Goal: Task Accomplishment & Management: Use online tool/utility

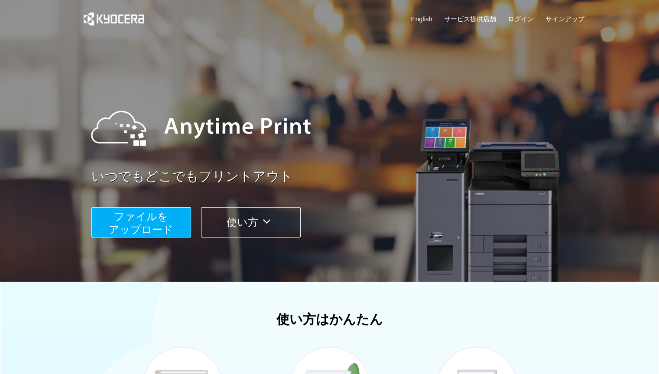
click at [145, 235] on span "ファイルを ​​アップロード" at bounding box center [141, 223] width 65 height 25
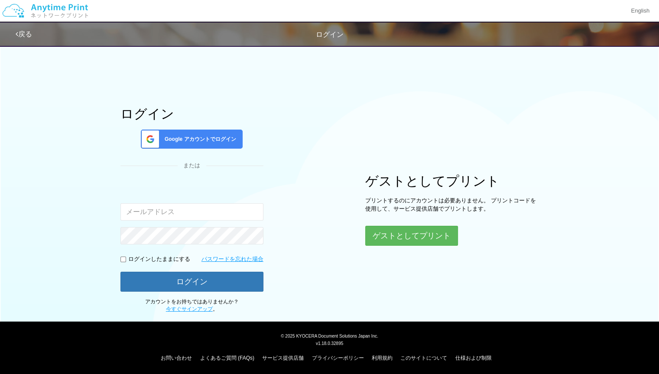
click at [290, 187] on div "ログイン Google アカウントでログイン または 入力されたメールアドレスまたはパスワードが正しくありません。 ログインしたままにする パスワードを忘れた…" at bounding box center [330, 177] width 520 height 273
click at [371, 225] on div "ゲストとしてプリント プリントするのにアカウントは必要ありません。 プリントコードを使用して、サービス提供店舗でプリントします。 ゲストとしてプリント" at bounding box center [451, 210] width 173 height 72
click at [373, 228] on button "ゲストとしてプリント" at bounding box center [411, 235] width 92 height 19
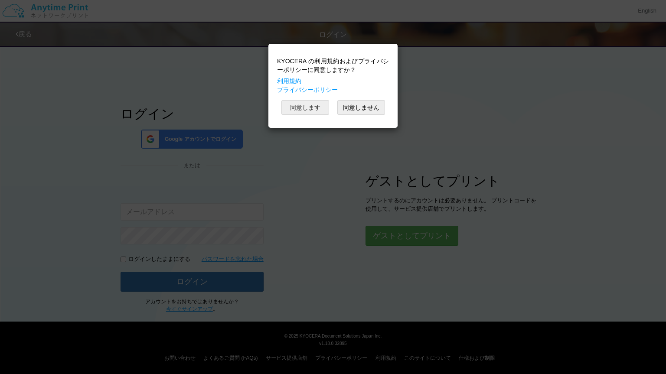
click at [307, 109] on button "同意します" at bounding box center [305, 107] width 48 height 15
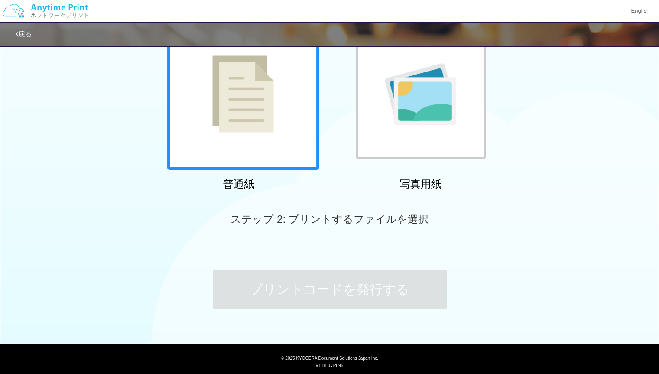
scroll to position [87, 0]
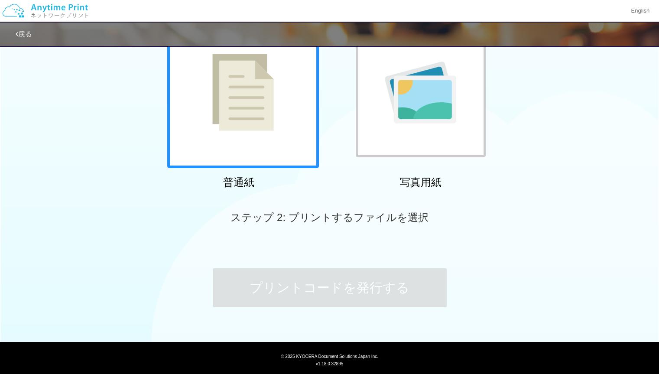
click at [290, 145] on div at bounding box center [243, 92] width 152 height 152
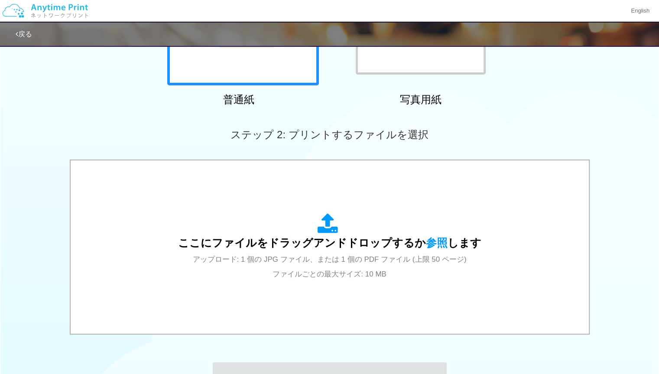
scroll to position [217, 0]
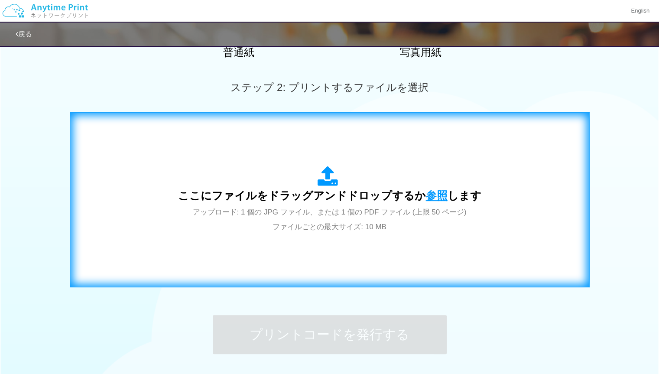
click at [426, 196] on span "参照" at bounding box center [437, 195] width 22 height 12
click at [430, 198] on span "参照" at bounding box center [437, 195] width 22 height 12
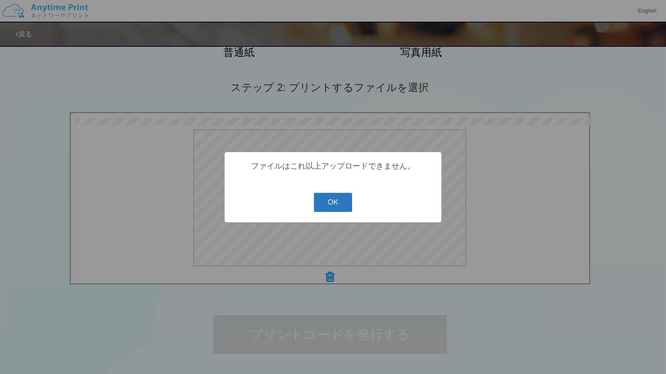
click at [326, 203] on button "OK" at bounding box center [333, 202] width 39 height 19
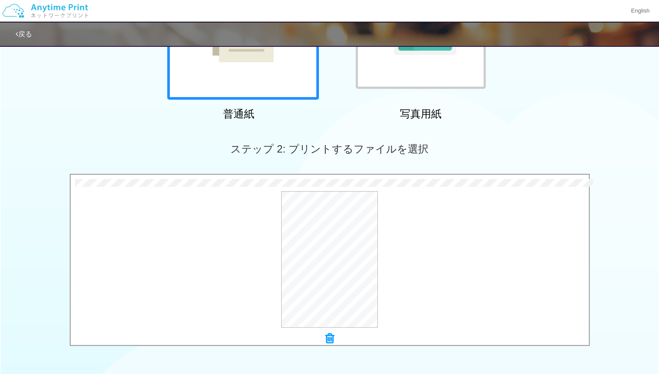
scroll to position [155, 0]
click at [403, 228] on div "プレビュー" at bounding box center [330, 260] width 518 height 137
click at [461, 230] on div "プレビュー" at bounding box center [330, 260] width 518 height 137
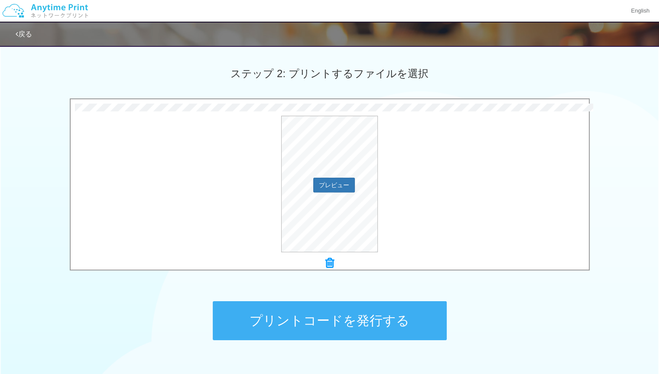
scroll to position [285, 0]
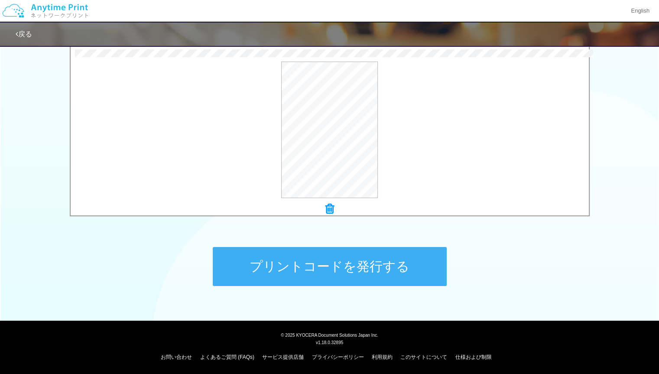
click at [463, 240] on div "ステップ 1: 用紙の種類を選択 普通紙 写真用紙 普通紙 写真用紙 previous next slide 1 of 2 comma.current.act…" at bounding box center [329, 34] width 659 height 556
click at [329, 127] on button "プレビュー" at bounding box center [333, 131] width 41 height 14
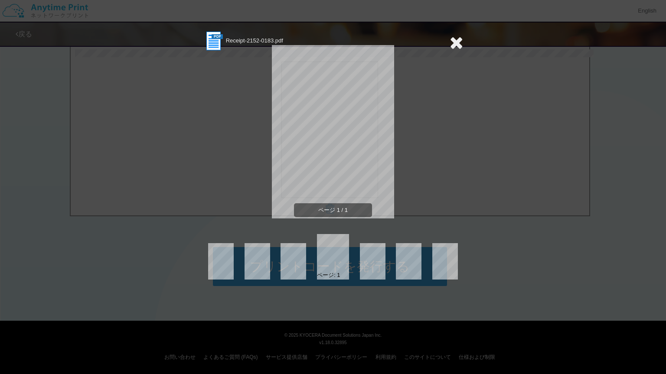
click at [357, 209] on span "ページ 1 / 1" at bounding box center [333, 210] width 78 height 14
click at [447, 38] on section "Receipt-2152-0183.pdf" at bounding box center [333, 41] width 260 height 22
click at [452, 40] on icon at bounding box center [455, 42] width 13 height 17
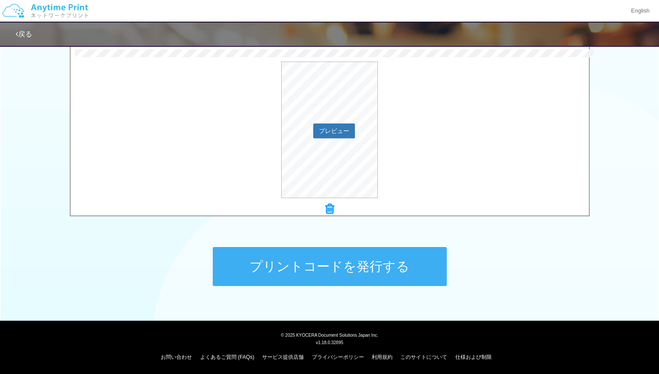
click at [469, 107] on div "プレビュー" at bounding box center [330, 130] width 518 height 137
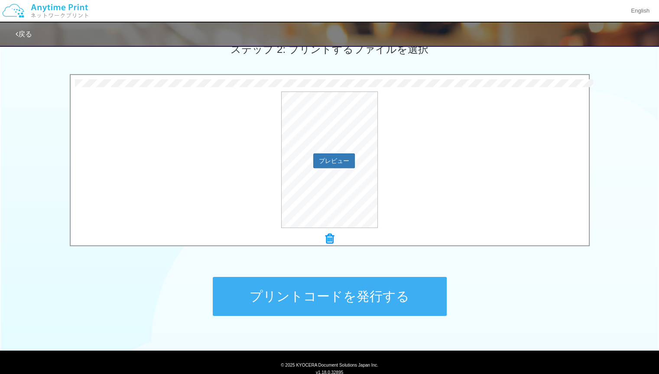
scroll to position [198, 0]
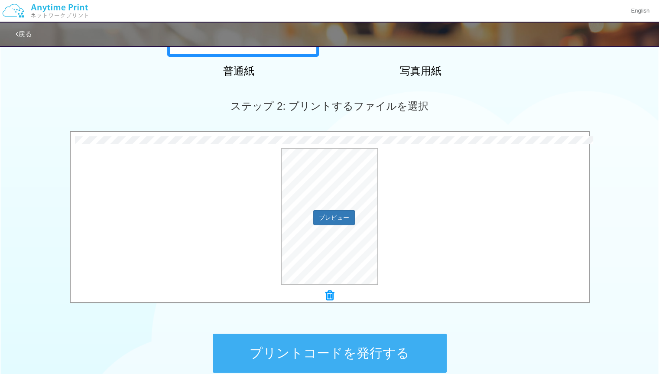
click at [586, 171] on div "プレビュー" at bounding box center [330, 216] width 518 height 137
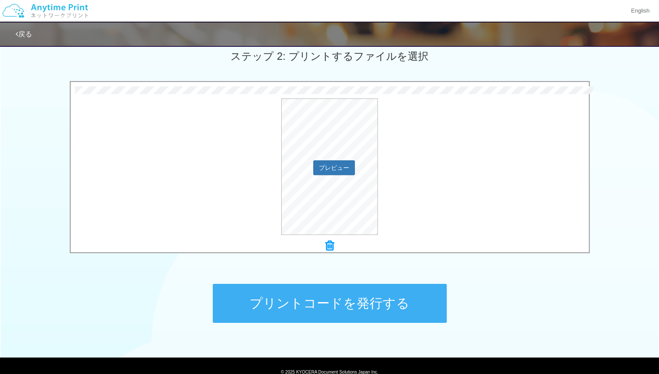
scroll to position [285, 0]
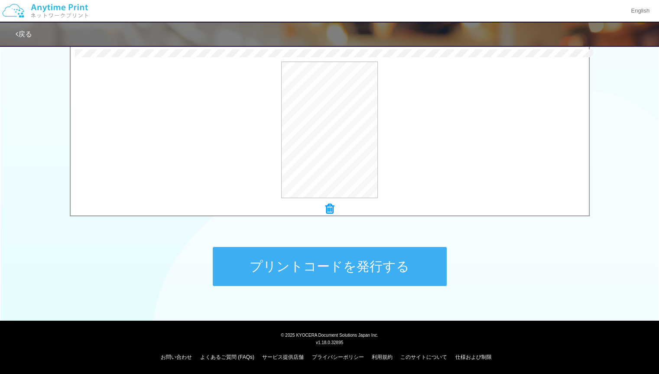
click at [378, 260] on button "プリントコードを発行する" at bounding box center [330, 266] width 234 height 39
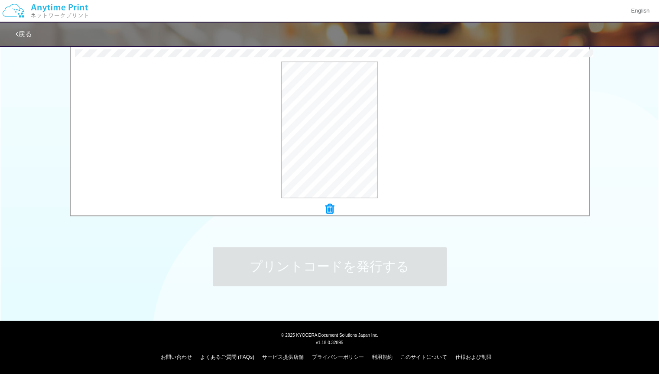
scroll to position [0, 0]
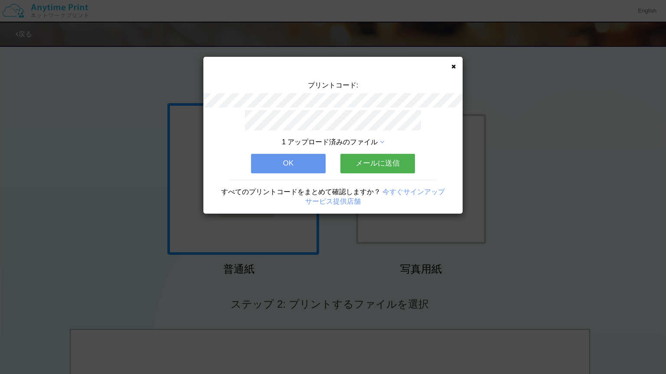
click at [366, 160] on button "メールに送信" at bounding box center [377, 163] width 75 height 19
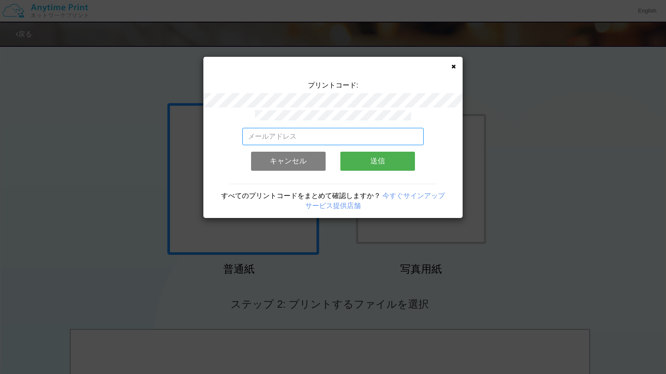
click at [331, 138] on input "email" at bounding box center [333, 136] width 182 height 17
type input "[EMAIL_ADDRESS][DOMAIN_NAME]"
click at [367, 156] on button "送信" at bounding box center [377, 161] width 75 height 19
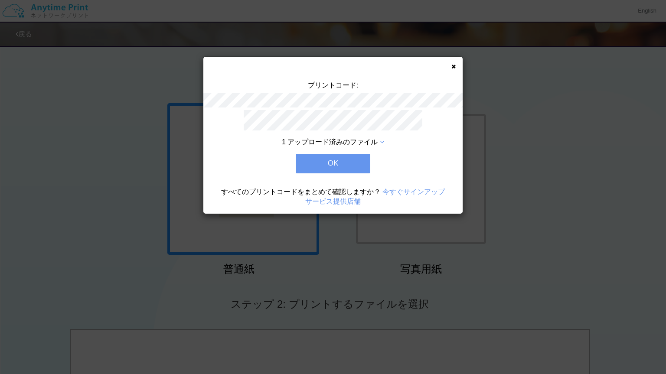
click at [367, 156] on button "OK" at bounding box center [333, 163] width 75 height 19
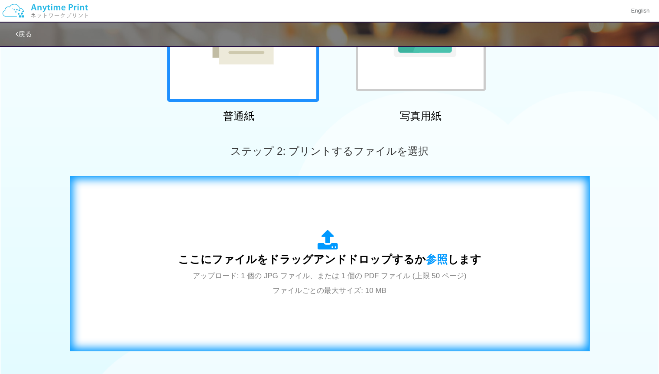
scroll to position [173, 0]
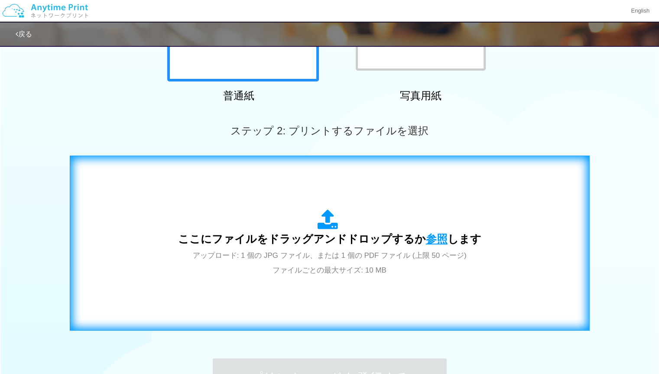
click at [426, 233] on span "参照" at bounding box center [437, 239] width 22 height 12
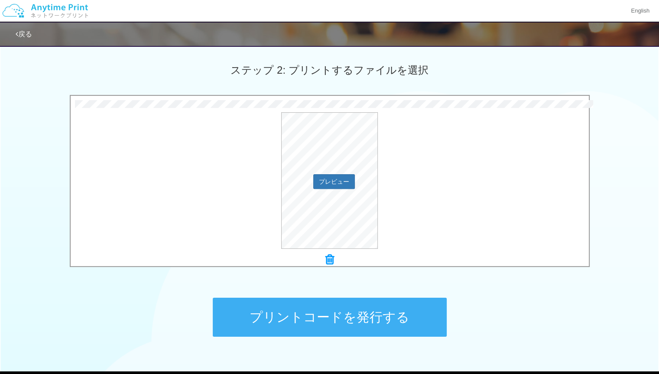
scroll to position [241, 0]
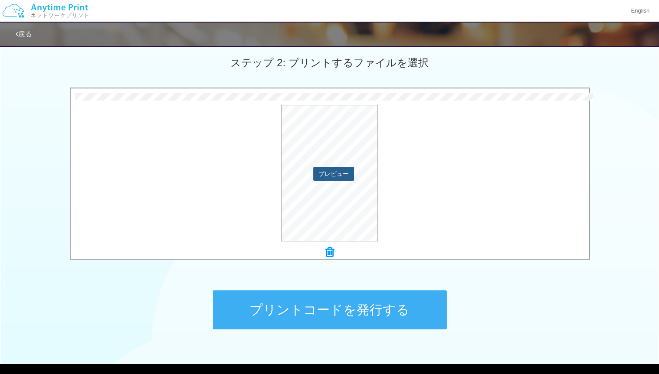
click at [345, 178] on button "プレビュー" at bounding box center [333, 174] width 41 height 14
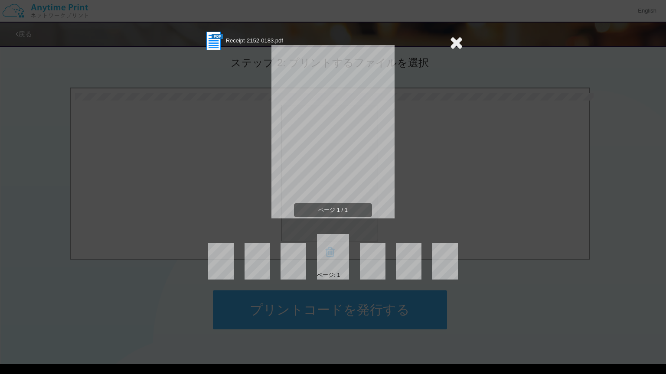
click at [340, 209] on span "ページ 1 / 1" at bounding box center [333, 210] width 78 height 14
click at [450, 42] on icon at bounding box center [455, 42] width 13 height 17
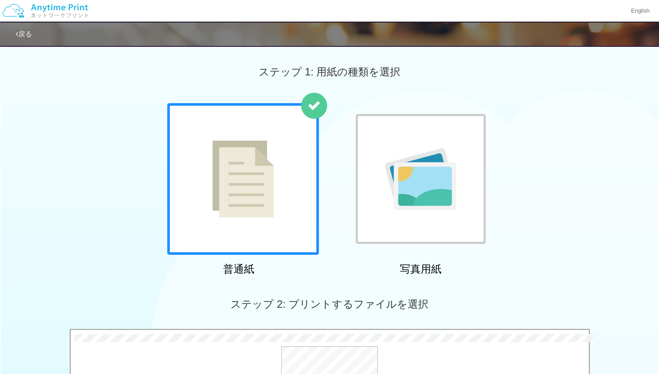
scroll to position [217, 0]
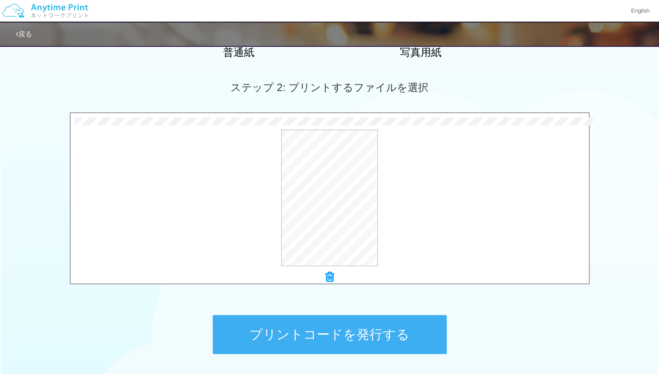
click at [12, 31] on div "戻る" at bounding box center [329, 34] width 659 height 25
click at [21, 35] on link "戻る" at bounding box center [24, 33] width 16 height 7
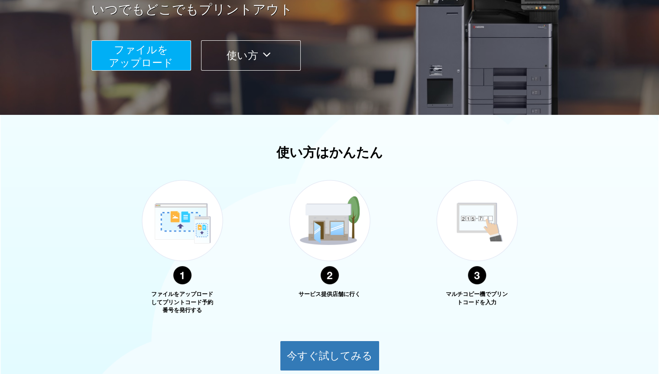
scroll to position [130, 0]
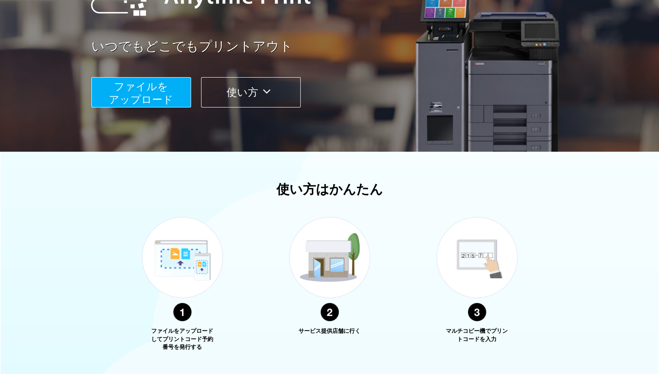
click at [164, 85] on span "ファイルを ​​アップロード" at bounding box center [141, 93] width 65 height 25
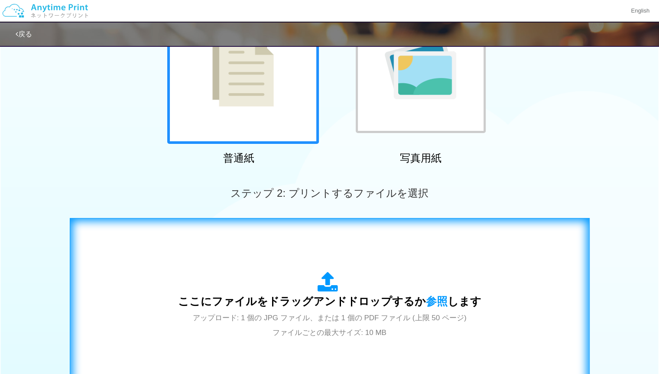
scroll to position [173, 0]
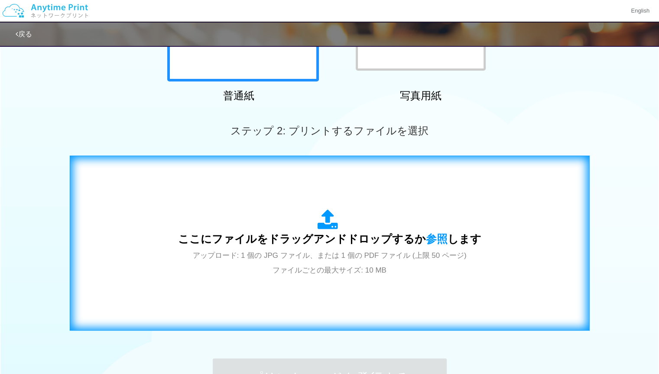
click at [329, 265] on span "アップロード: 1 個の JPG ファイル、または 1 個の PDF ファイル (上限 50 ページ) ファイルごとの最大サイズ: 10 MB" at bounding box center [330, 262] width 274 height 23
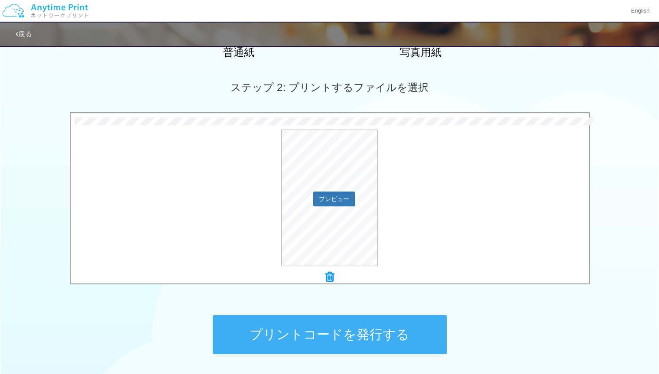
scroll to position [285, 0]
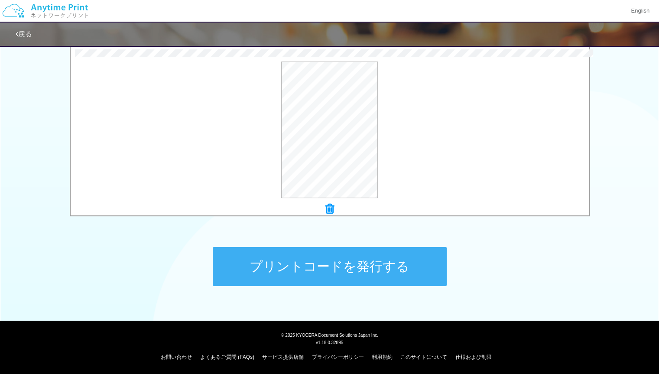
click at [348, 267] on button "プリントコードを発行する" at bounding box center [330, 266] width 234 height 39
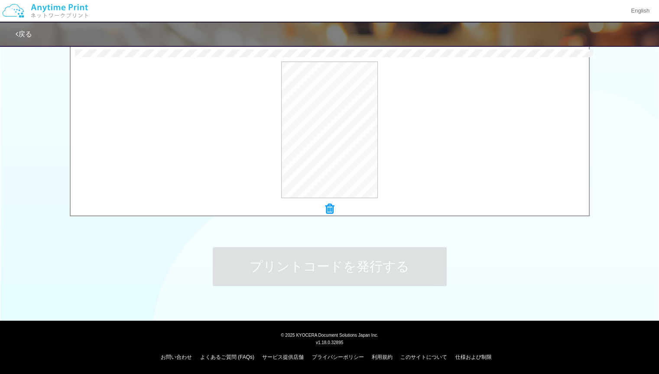
scroll to position [0, 0]
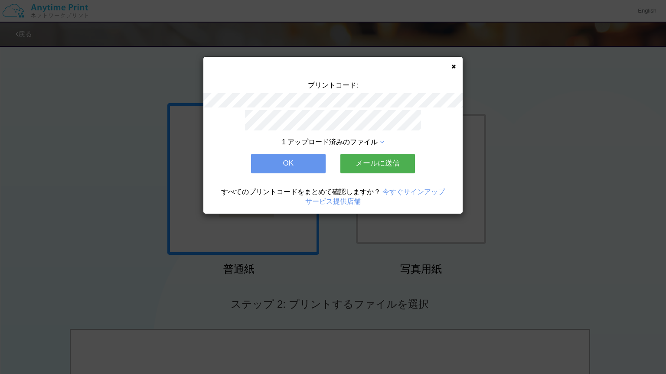
click at [380, 156] on button "メールに送信" at bounding box center [377, 163] width 75 height 19
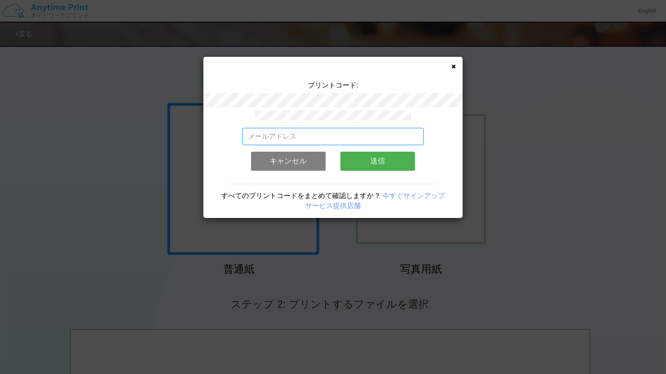
click at [358, 134] on input "email" at bounding box center [333, 136] width 182 height 17
type input "[EMAIL_ADDRESS][DOMAIN_NAME]"
click at [366, 154] on button "送信" at bounding box center [377, 161] width 75 height 19
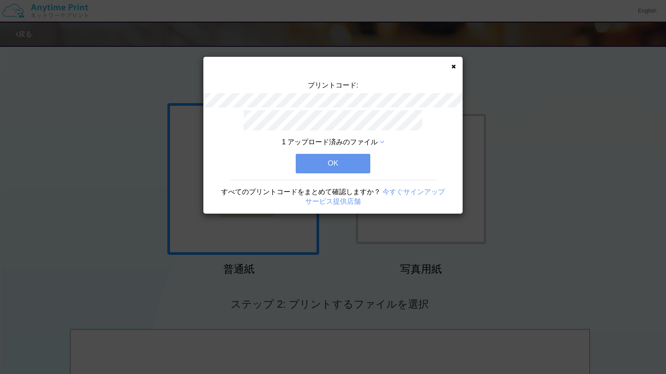
click at [366, 154] on button "OK" at bounding box center [333, 163] width 75 height 19
